Goal: Task Accomplishment & Management: Use online tool/utility

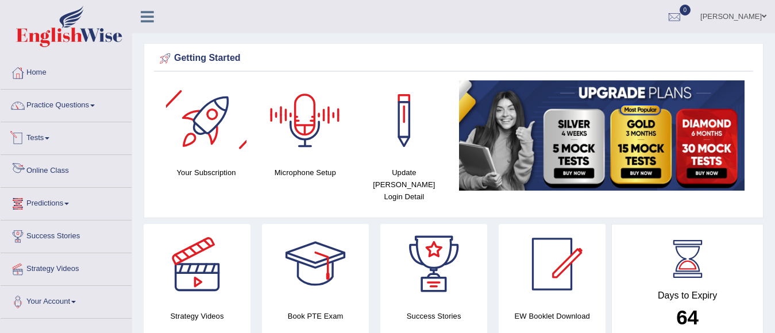
click at [100, 107] on link "Practice Questions" at bounding box center [66, 104] width 131 height 29
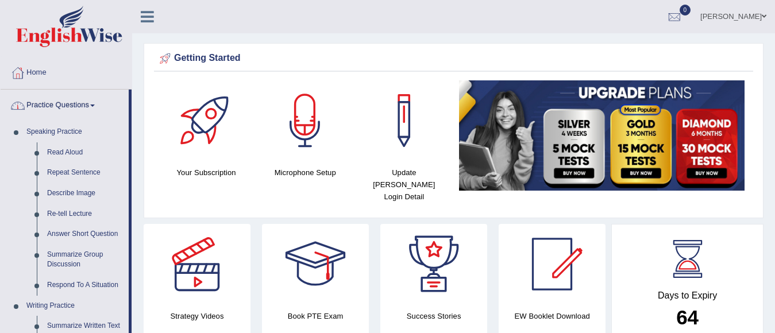
scroll to position [115, 0]
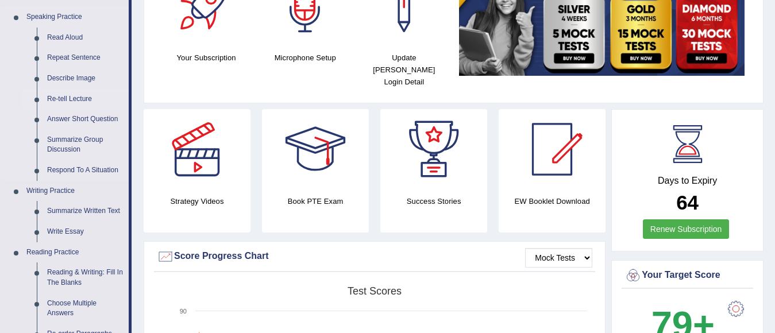
click at [85, 101] on link "Re-tell Lecture" at bounding box center [85, 99] width 87 height 21
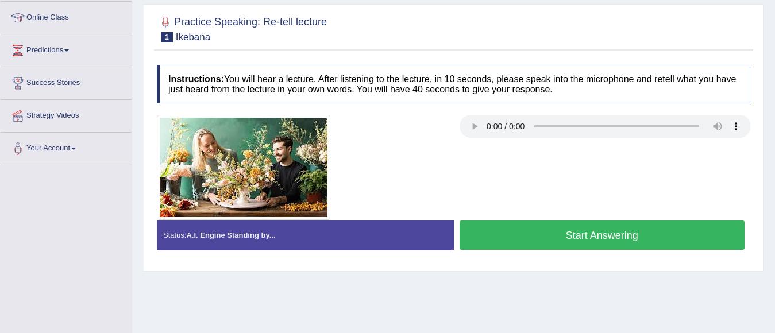
scroll to position [155, 0]
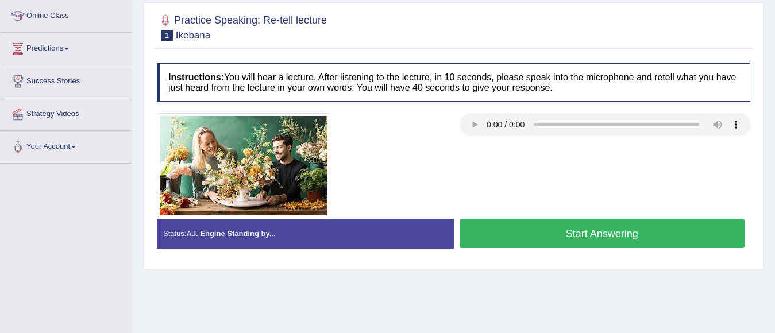
click at [556, 230] on button "Start Answering" at bounding box center [603, 233] width 286 height 29
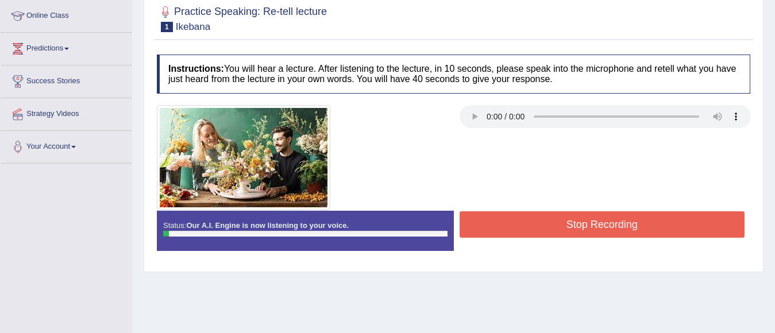
click at [582, 224] on button "Stop Recording" at bounding box center [603, 224] width 286 height 26
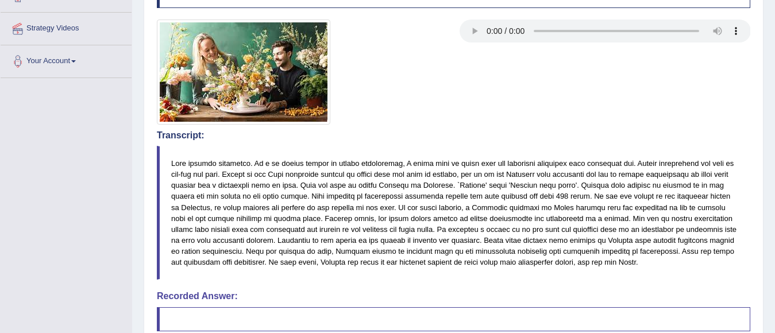
scroll to position [213, 0]
